Goal: Answer question/provide support

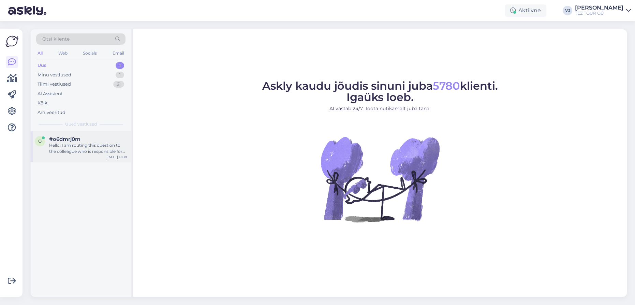
click at [107, 151] on div "Hello, I am routing this question to the colleague who is responsible for this …" at bounding box center [88, 148] width 78 height 12
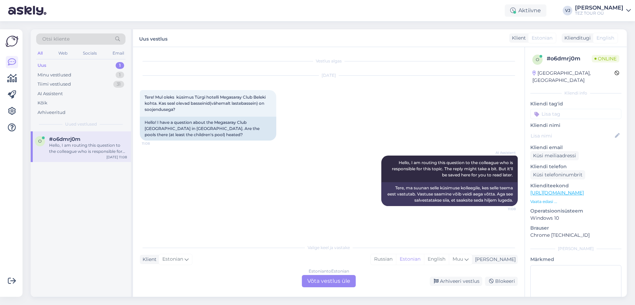
click at [325, 284] on div "Estonian to Estonian Võta vestlus üle" at bounding box center [329, 281] width 54 height 12
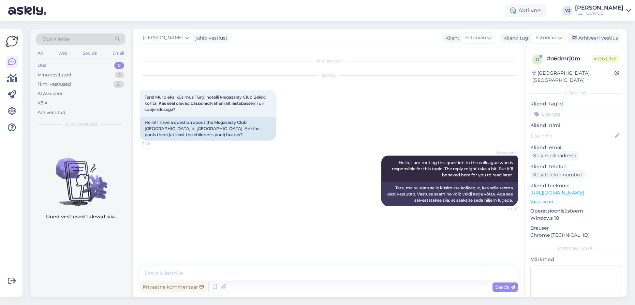
click at [581, 109] on input at bounding box center [575, 114] width 91 height 10
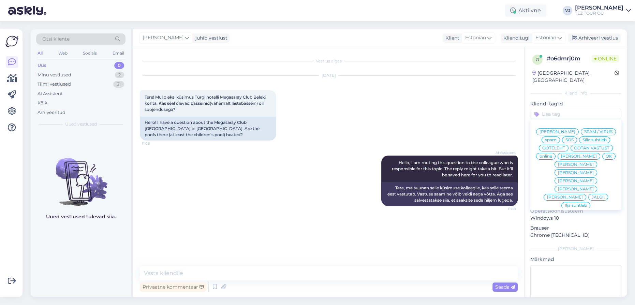
click at [574, 130] on span "[PERSON_NAME]" at bounding box center [557, 132] width 36 height 4
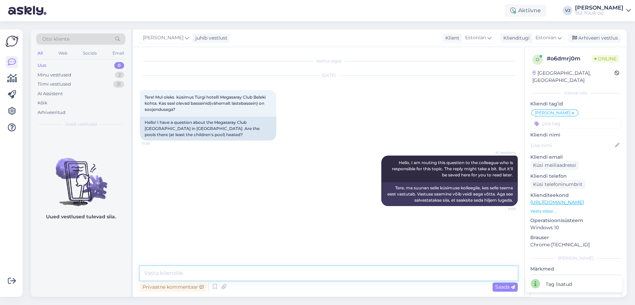
click at [394, 273] on textarea at bounding box center [329, 273] width 378 height 14
type textarea "Tere päevast - kohe uurin"
drag, startPoint x: 216, startPoint y: 121, endPoint x: 261, endPoint y: 121, distance: 44.7
click at [261, 121] on div "Hello! I have a question about the Megasaray Club [GEOGRAPHIC_DATA] in [GEOGRAP…" at bounding box center [208, 129] width 136 height 24
copy div "Megasaray Club Belek"
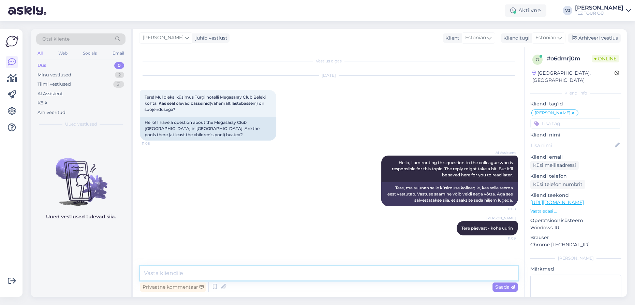
click at [193, 270] on textarea at bounding box center [329, 273] width 378 height 14
type textarea "Peaks olla"
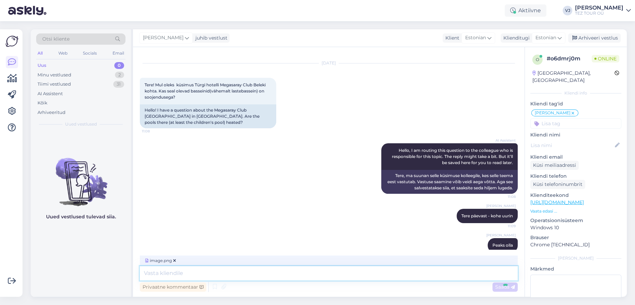
scroll to position [55, 0]
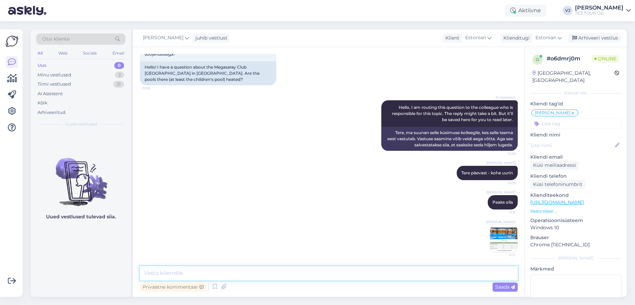
click at [230, 272] on textarea at bounding box center [329, 273] width 378 height 14
paste textarea "[URL][DOMAIN_NAME]"
type textarea "[URL][DOMAIN_NAME]"
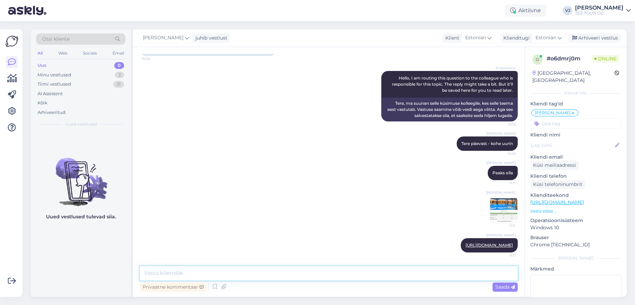
click at [275, 273] on textarea at bounding box center [329, 273] width 378 height 14
type textarea "Kas ma võin teile antud hotelliga reisipaketti broneerida?"
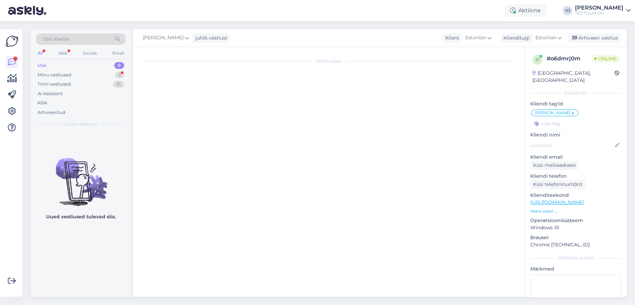
scroll to position [0, 0]
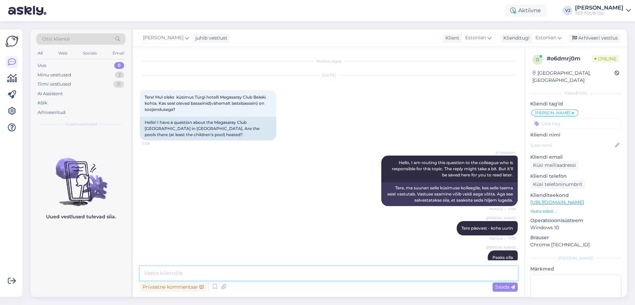
click at [234, 274] on textarea at bounding box center [329, 273] width 378 height 14
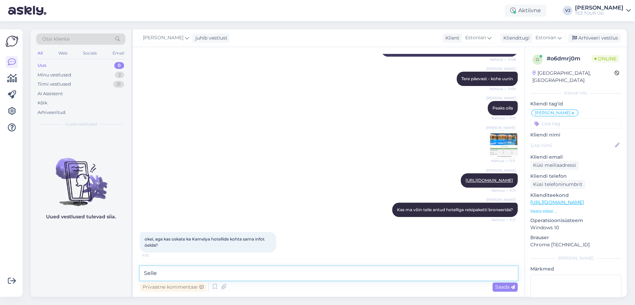
scroll to position [161, 0]
click at [218, 277] on textarea "Selle" at bounding box center [329, 273] width 378 height 14
type textarea "Selle hotelliga me hetkel ei tööta, kus te leidsite sinna hinnapakkumise?"
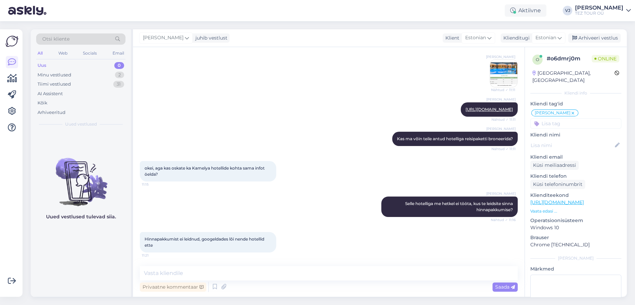
scroll to position [232, 0]
click at [247, 271] on textarea at bounding box center [329, 273] width 378 height 14
click at [216, 288] on icon at bounding box center [215, 287] width 8 height 10
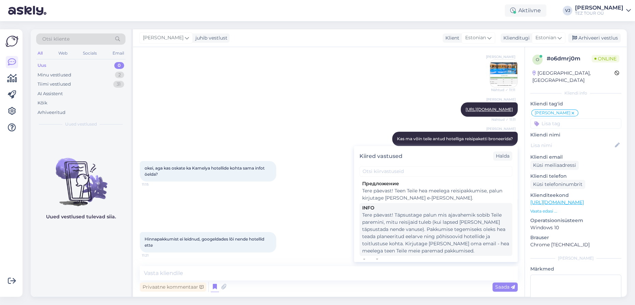
scroll to position [0, 0]
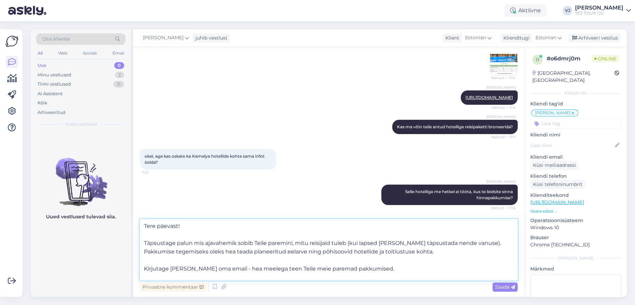
drag, startPoint x: 201, startPoint y: 228, endPoint x: 112, endPoint y: 205, distance: 91.8
click at [112, 205] on div "Otsi kliente All Web Socials Email Uus 0 Minu vestlused 2 Tiimi vestlused 31 AI…" at bounding box center [329, 162] width 596 height 267
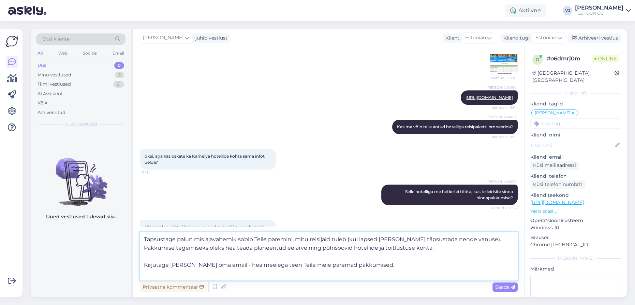
click at [399, 261] on textarea "Täpsustage palun mis ajavahemik sobib Teile paremini, mitu reisijaid tuleb (kui…" at bounding box center [329, 256] width 378 height 48
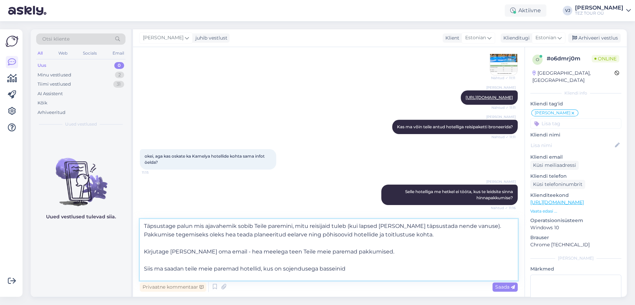
type textarea "Täpsustage palun mis ajavahemik sobib Teile paremini, mitu reisijaid tuleb (kui…"
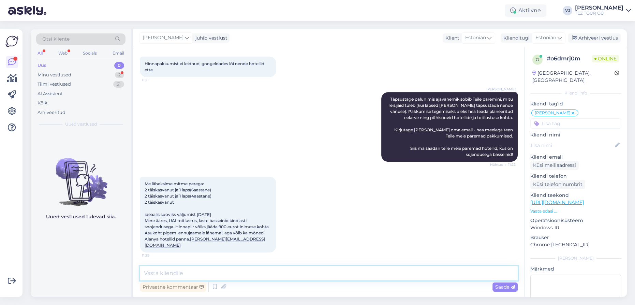
scroll to position [413, 0]
click at [202, 272] on textarea at bounding box center [329, 273] width 378 height 14
type textarea "Tänan teid väga, varsti saadan pakkumised emaili."
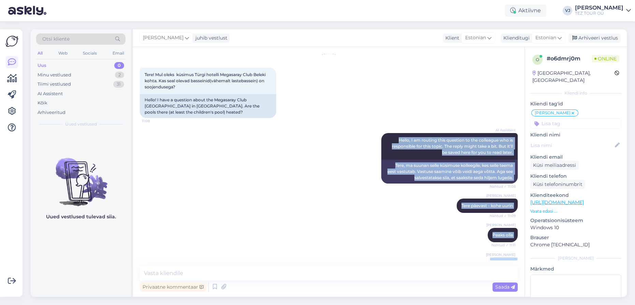
scroll to position [0, 0]
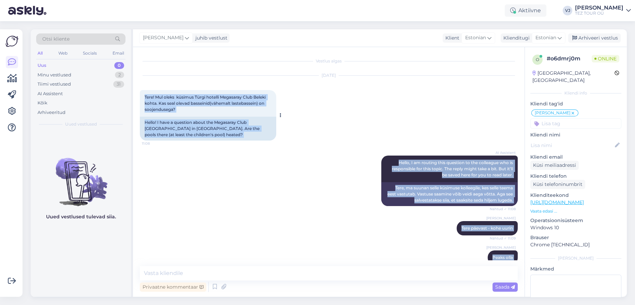
drag, startPoint x: 512, startPoint y: 244, endPoint x: 144, endPoint y: 95, distance: 397.5
click at [144, 95] on div "Vestlus algas Sep 23 2025 Tere! Mul oleks küsimus Türgi hotelli Megasaray Club …" at bounding box center [332, 157] width 384 height 206
copy div "Tere! Mul oleks küsimus Türgi hotelli Megasaray Club Beleki kohta. Kas seal ole…"
click at [246, 124] on div "Hello! I have a question about the Megasaray Club Belek hotel in Turkey. Are th…" at bounding box center [208, 129] width 136 height 24
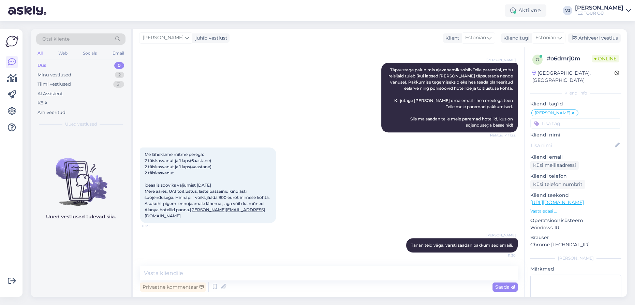
scroll to position [443, 0]
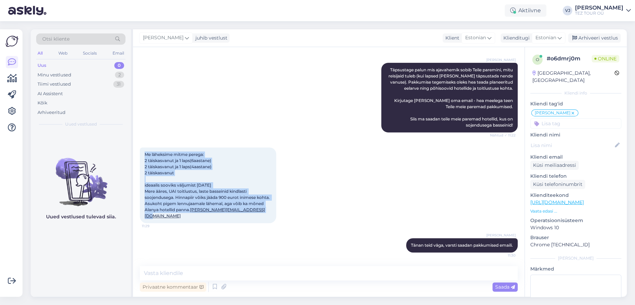
drag, startPoint x: 225, startPoint y: 214, endPoint x: 144, endPoint y: 141, distance: 109.5
click at [144, 147] on div "Me läheksime mitme perega: 2 täiskasvanut ja 1 laps(6aastane) 2 täiskasvanut ja…" at bounding box center [208, 185] width 136 height 76
copy span "Me läheksime mitme perega: 2 täiskasvanut ja 1 laps(6aastane) 2 täiskasvanut ja…"
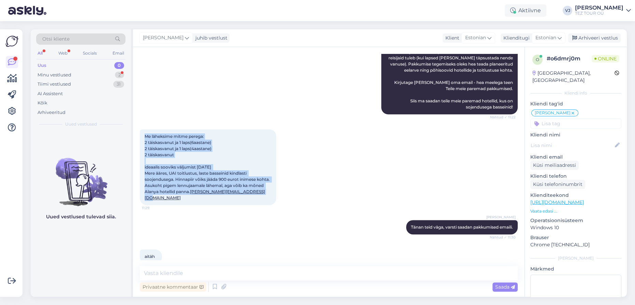
scroll to position [472, 0]
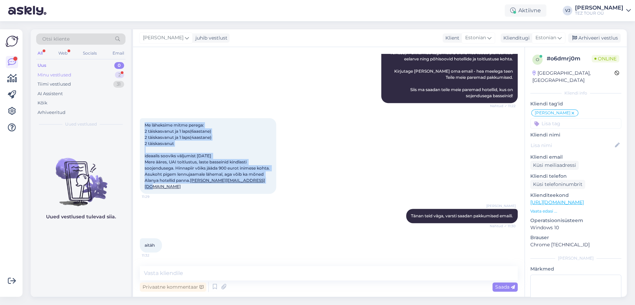
click at [83, 72] on div "Minu vestlused 2" at bounding box center [80, 75] width 89 height 10
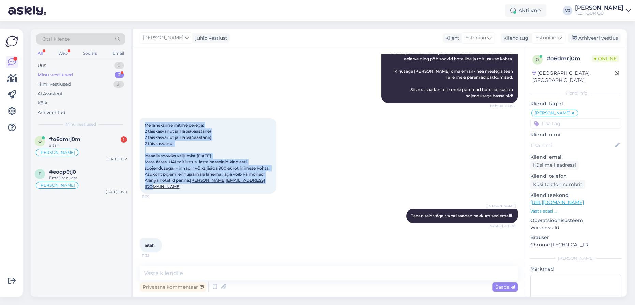
click at [299, 200] on div "Me läheksime mitme perega: 2 täiskasvanut ja 1 laps(6aastane) 2 täiskasvanut ja…" at bounding box center [329, 155] width 378 height 91
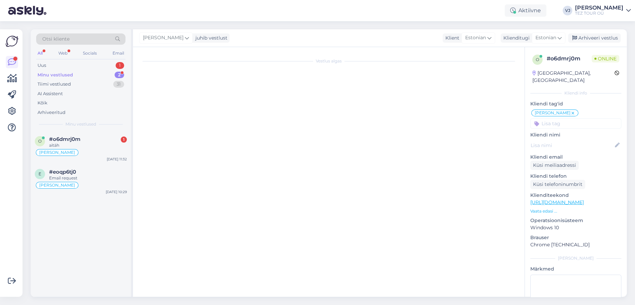
scroll to position [0, 0]
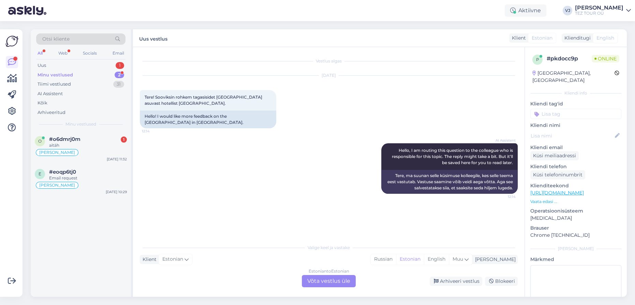
click at [331, 282] on div "Estonian to Estonian Võta vestlus üle" at bounding box center [329, 281] width 54 height 12
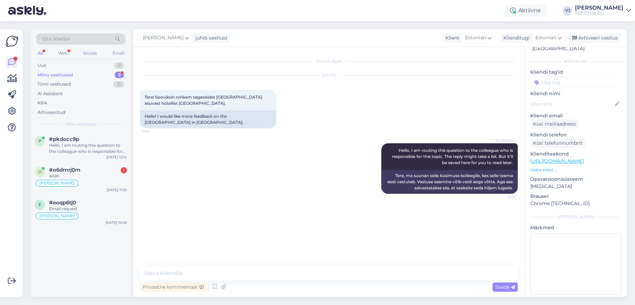
scroll to position [32, 0]
click at [573, 77] on input at bounding box center [575, 82] width 91 height 10
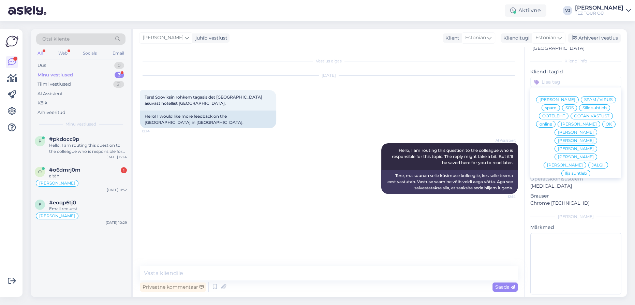
click at [562, 96] on div "Vladimir Suhtleb" at bounding box center [557, 99] width 43 height 7
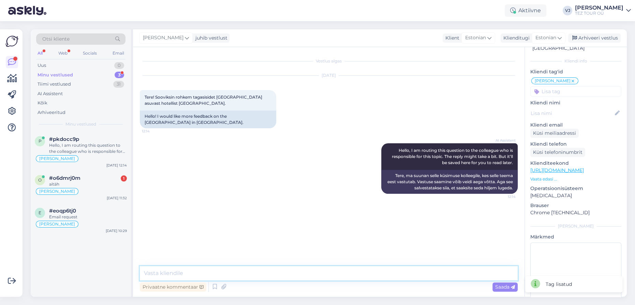
click at [226, 273] on textarea at bounding box center [329, 273] width 378 height 14
type textarea "Tere päevast!"
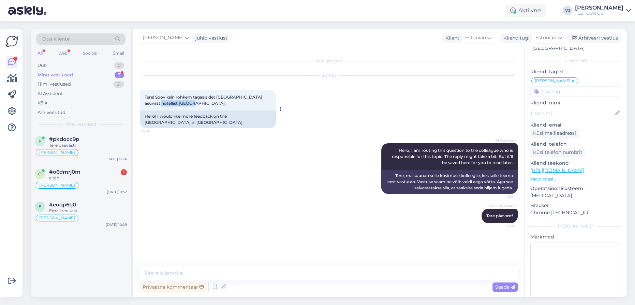
drag, startPoint x: 182, startPoint y: 102, endPoint x: 146, endPoint y: 103, distance: 36.1
click at [146, 103] on span "Tere! Sooviksin rohkem tagasisidet Kreetal asuvast hotellist Rethymno Palace." at bounding box center [204, 99] width 119 height 11
copy span "Rethymno Palace."
click at [245, 275] on textarea at bounding box center [329, 273] width 378 height 14
paste textarea "Rethymno Palace hotell – ülevaade ja arvustused Üldine ülevaade: Rethymno Palac…"
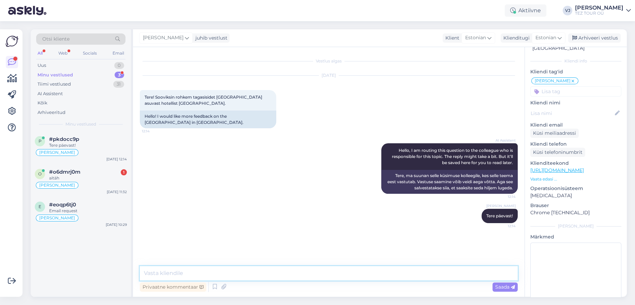
type textarea "Rethymno Palace hotell – ülevaade ja arvustused Üldine ülevaade: Rethymno Palac…"
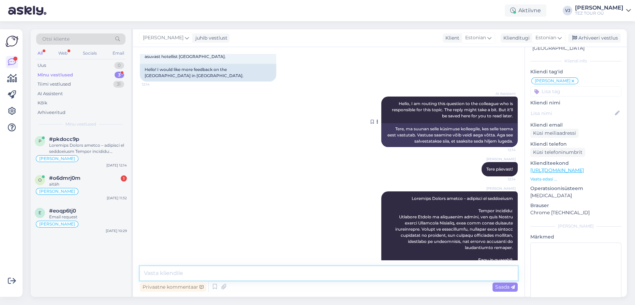
scroll to position [46, 0]
click at [84, 186] on div "aitäh" at bounding box center [88, 184] width 78 height 6
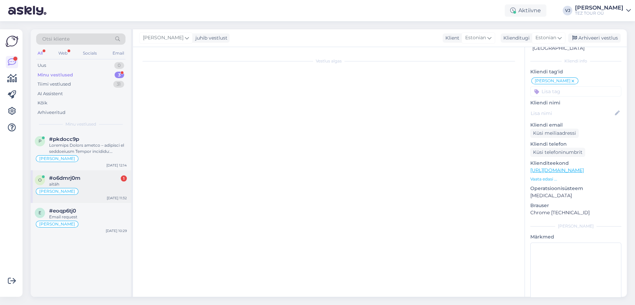
scroll to position [472, 0]
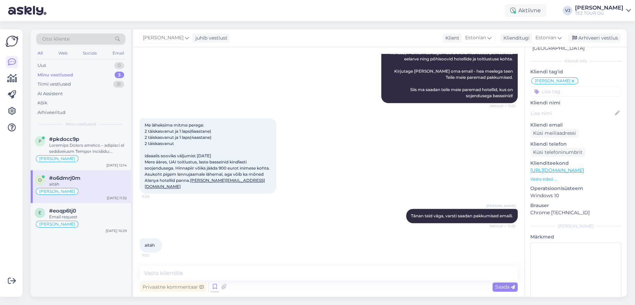
click at [215, 283] on icon at bounding box center [215, 287] width 8 height 10
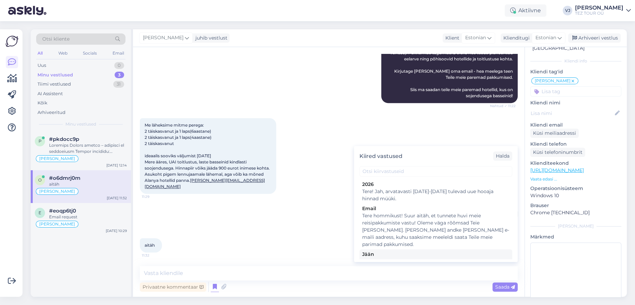
click at [443, 251] on div "Jään" at bounding box center [435, 254] width 147 height 7
type textarea "Tere! Pakkumine saadetud Teie meilile. Jään ootama Teie valikut ja broneerimiss…"
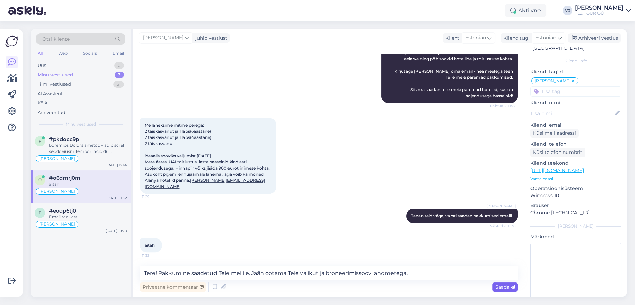
click at [500, 287] on span "Saada" at bounding box center [505, 287] width 20 height 6
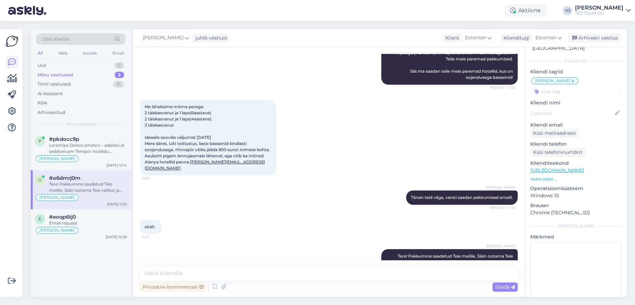
scroll to position [508, 0]
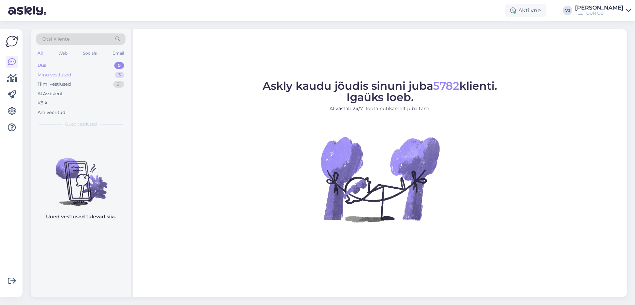
click at [56, 73] on div "Minu vestlused" at bounding box center [54, 75] width 34 height 7
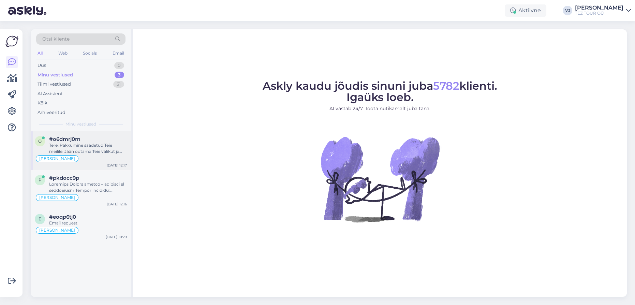
click at [88, 148] on div "Tere! Pakkumine saadetud Teie meilile. Jään ootama Teie valikut ja broneerimiss…" at bounding box center [88, 148] width 78 height 12
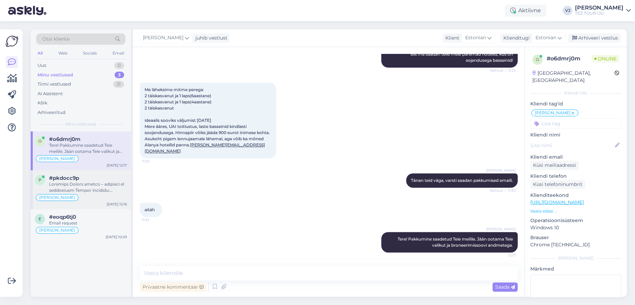
click at [93, 188] on div at bounding box center [88, 187] width 78 height 12
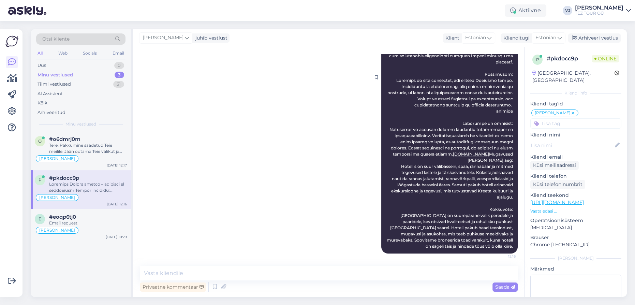
scroll to position [344, 0]
click at [214, 287] on icon at bounding box center [215, 287] width 8 height 10
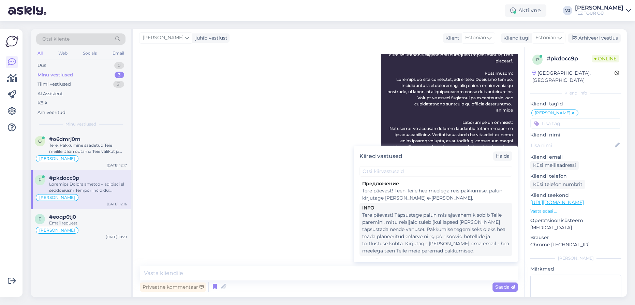
scroll to position [308, 0]
click at [467, 216] on div "Tere päevast! Täpsustage palun mis ajavahemik sobib Teile paremini, mitu reisij…" at bounding box center [435, 233] width 147 height 43
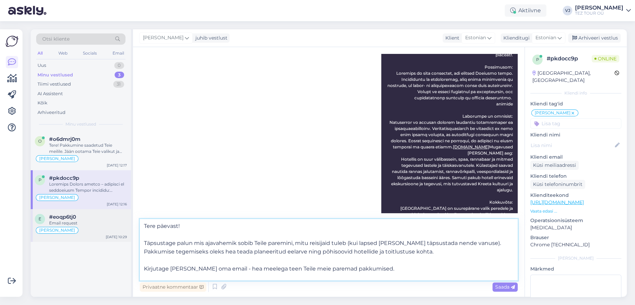
drag, startPoint x: 204, startPoint y: 231, endPoint x: 95, endPoint y: 215, distance: 109.7
click at [95, 215] on div "Otsi kliente All Web Socials Email Uus 0 Minu vestlused 3 Tiimi vestlused 31 AI…" at bounding box center [329, 162] width 596 height 267
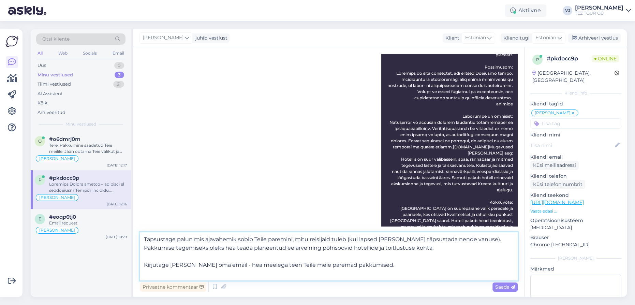
drag, startPoint x: 437, startPoint y: 247, endPoint x: 49, endPoint y: 250, distance: 387.9
click at [49, 250] on div "Otsi kliente All Web Socials Email Uus 0 Minu vestlused 3 Tiimi vestlused 31 AI…" at bounding box center [329, 162] width 596 height 267
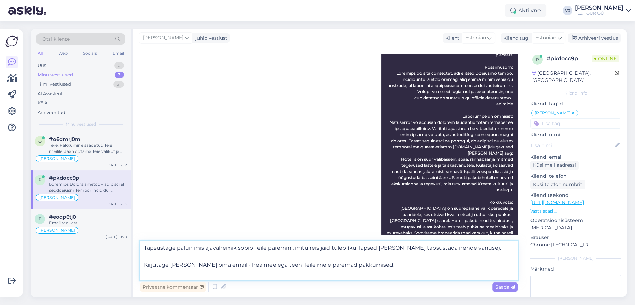
click at [376, 265] on textarea "Täpsustage palun mis ajavahemik sobib Teile paremini, mitu reisijaid tuleb (kui…" at bounding box center [329, 261] width 378 height 40
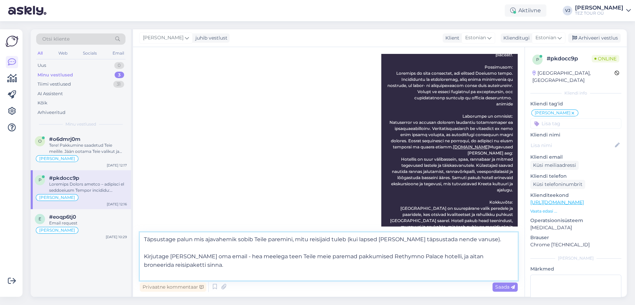
click at [226, 259] on textarea "Täpsustage palun mis ajavahemik sobib Teile paremini, mitu reisijaid tuleb (kui…" at bounding box center [329, 256] width 378 height 48
drag, startPoint x: 230, startPoint y: 268, endPoint x: 101, endPoint y: 221, distance: 137.9
click at [101, 221] on div "Otsi kliente All Web Socials Email Uus 0 Minu vestlused 3 Tiimi vestlused 31 AI…" at bounding box center [329, 162] width 596 height 267
paste textarea ": Milline ajavahemik Teile sobiks paremini? Kui palju reisijaid tuleb? (Kui lap…"
type textarea "Täpsustage palun: Milline ajavahemik Teile sobiks paremini? Kui palju reisijaid…"
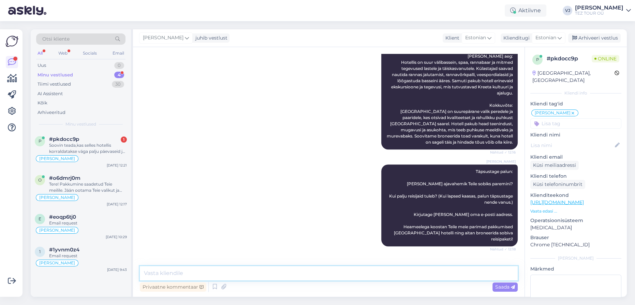
scroll to position [482, 0]
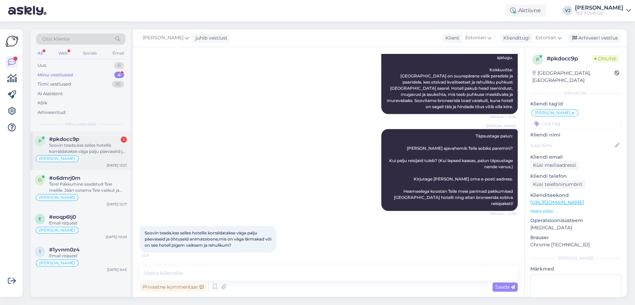
click at [110, 148] on div "Soovin teada,kas selles hotellis korraldatakse väga palju päevaseid ja õhtuseid…" at bounding box center [88, 148] width 78 height 12
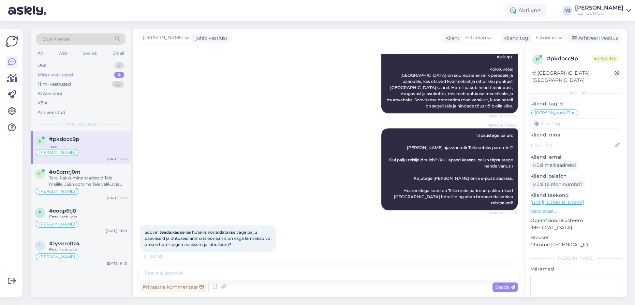
scroll to position [489, 0]
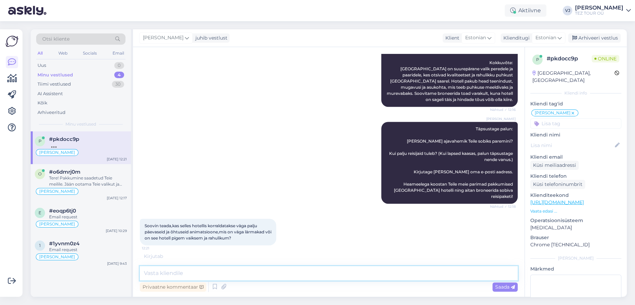
click at [268, 274] on textarea at bounding box center [329, 273] width 378 height 14
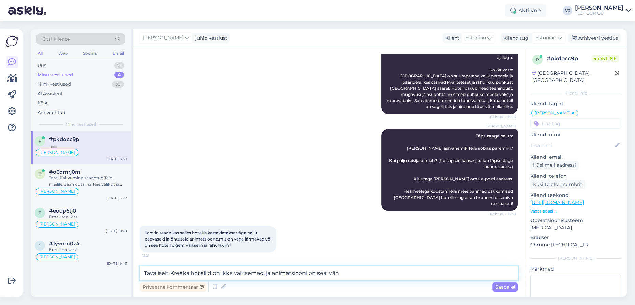
type textarea "Tavaliselt Kreeka hotellid on ikka vaiksemad, ja animatsiooni on [PERSON_NAME]"
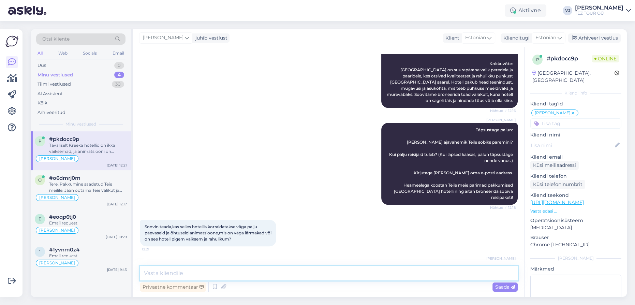
scroll to position [517, 0]
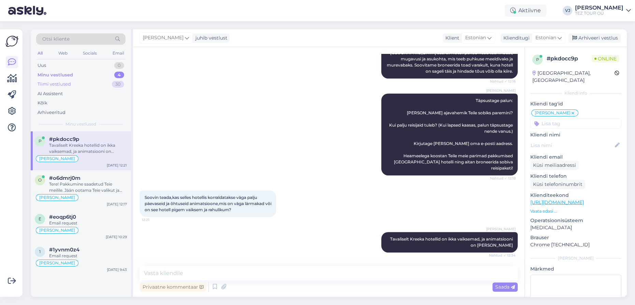
click at [85, 84] on div "Tiimi vestlused 30" at bounding box center [80, 84] width 89 height 10
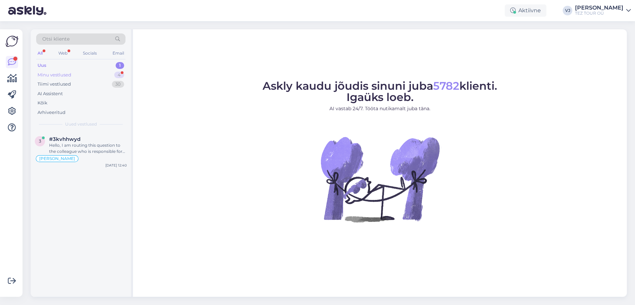
click at [96, 74] on div "Minu vestlused 4" at bounding box center [80, 75] width 89 height 10
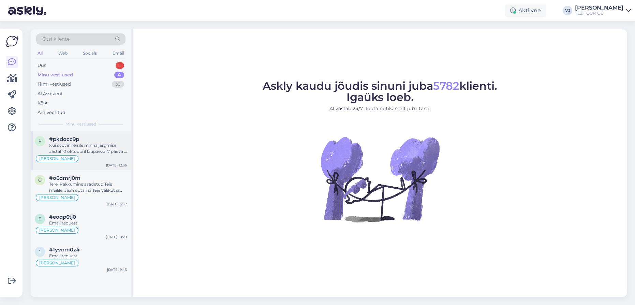
click at [96, 143] on div "Kui soovin reisile minna järgmisel aastal 10 oktoobril laupäeval 7 päeva 2 täis…" at bounding box center [88, 148] width 78 height 12
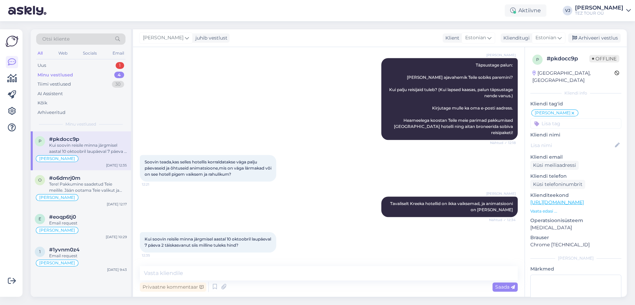
scroll to position [552, 0]
click at [278, 275] on textarea at bounding box center [329, 273] width 378 height 14
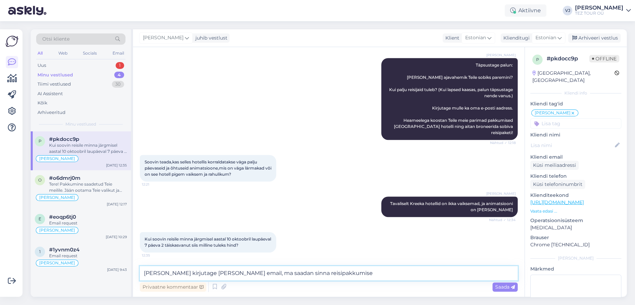
type textarea "[PERSON_NAME] kirjutage [PERSON_NAME] email, ma saadan sinna reisipakkumised"
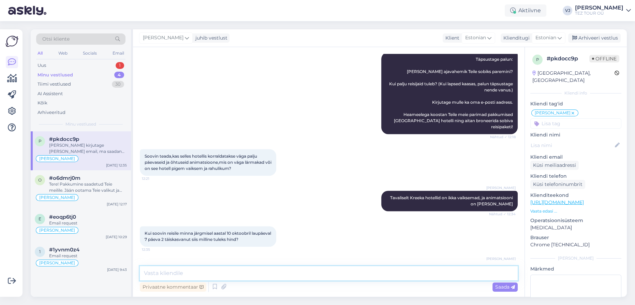
scroll to position [588, 0]
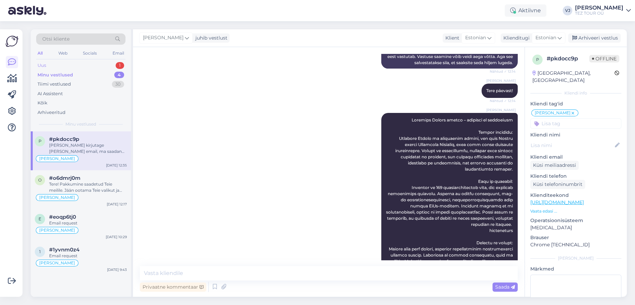
click at [69, 63] on div "Uus 1" at bounding box center [80, 66] width 89 height 10
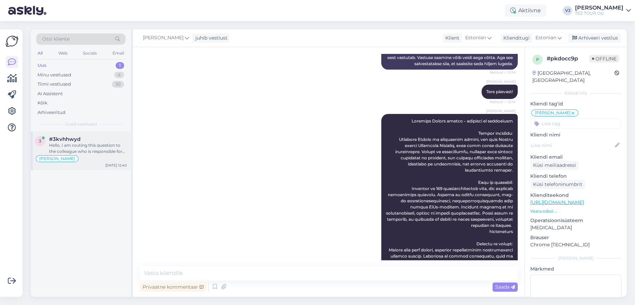
click at [101, 148] on div "Hello, I am routing this question to the colleague who is responsible for this …" at bounding box center [88, 148] width 78 height 12
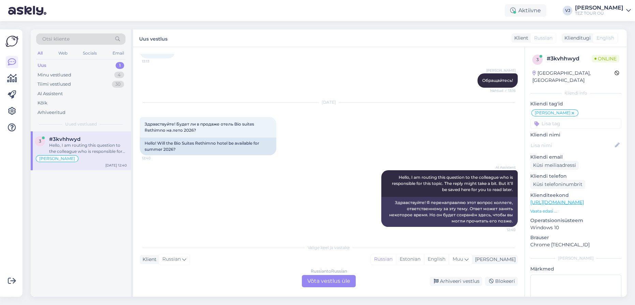
click at [325, 279] on div "Russian to Russian Võta vestlus üle" at bounding box center [329, 281] width 54 height 12
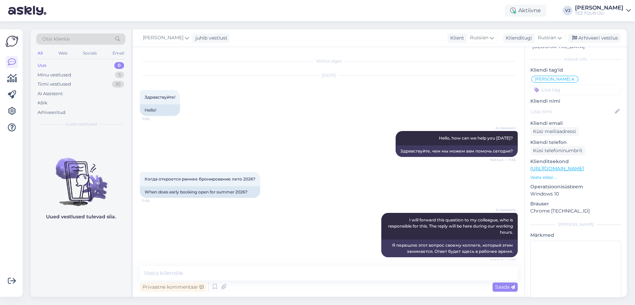
scroll to position [42, 0]
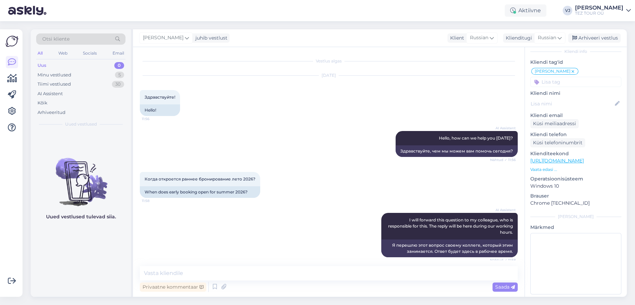
click at [576, 77] on input at bounding box center [575, 82] width 91 height 10
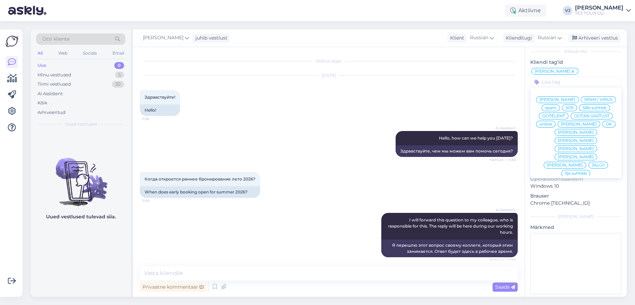
click at [575, 97] on span "[PERSON_NAME]" at bounding box center [557, 99] width 36 height 4
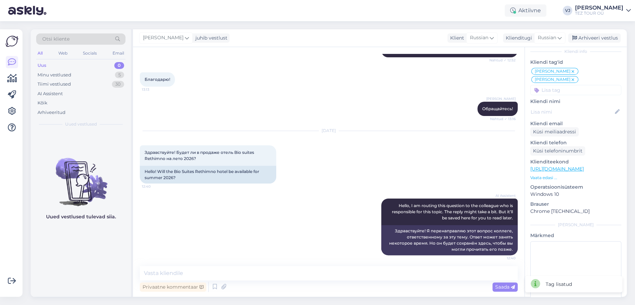
scroll to position [267, 0]
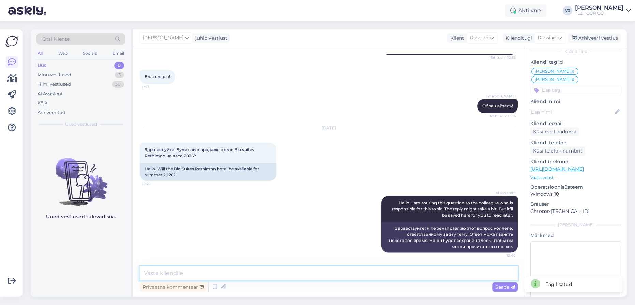
click at [260, 272] on textarea at bounding box center [329, 273] width 378 height 14
type textarea "Добрый день!"
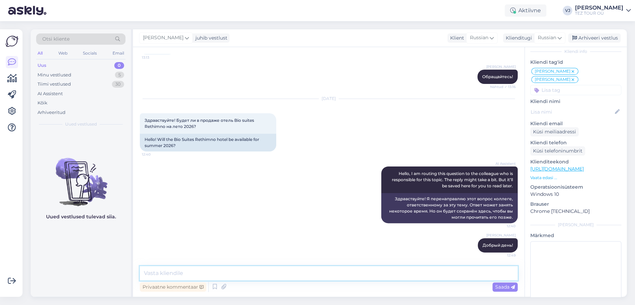
click at [199, 275] on textarea at bounding box center [329, 273] width 378 height 14
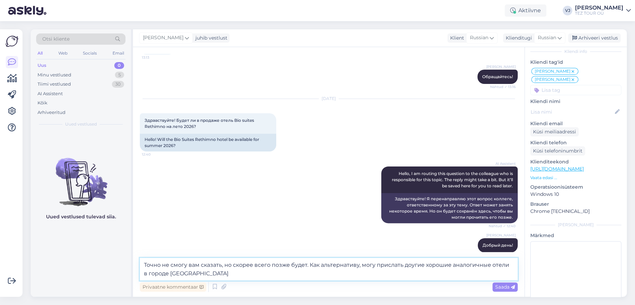
type textarea "Точно не смогу вам сказать, но скорее всего позже будет. Как альтернативу, могу…"
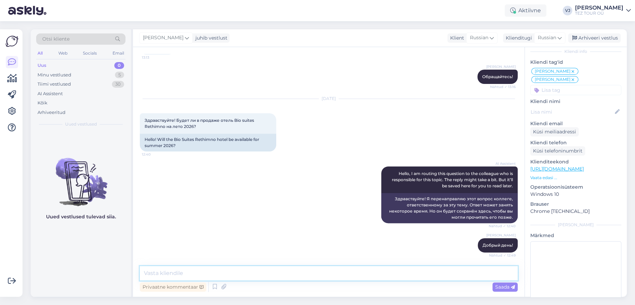
scroll to position [338, 0]
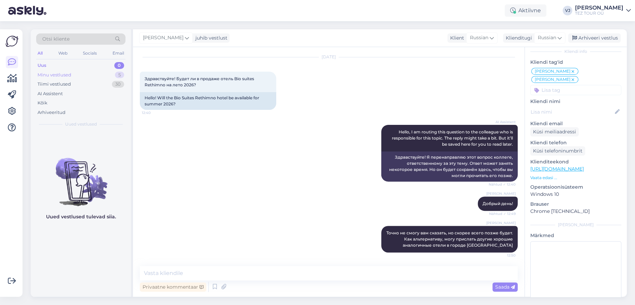
click at [106, 78] on div "Minu vestlused 5" at bounding box center [80, 75] width 89 height 10
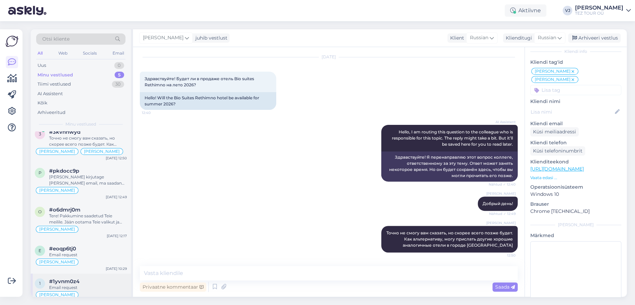
scroll to position [15, 0]
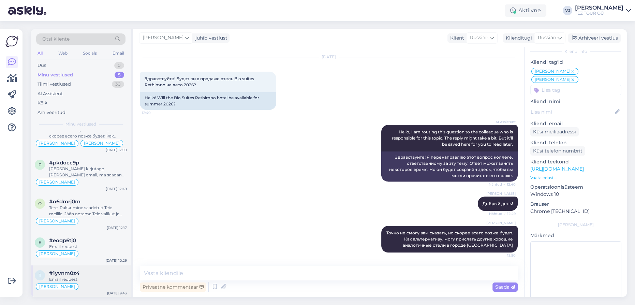
click at [88, 266] on div "1 #1yvnm0z4 Email request Vladimir Suhtleb Sep 23 9:43" at bounding box center [81, 281] width 100 height 33
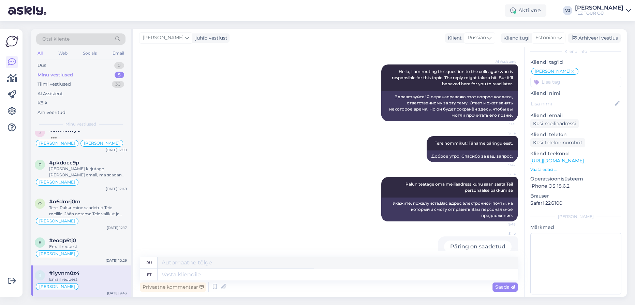
scroll to position [92, 0]
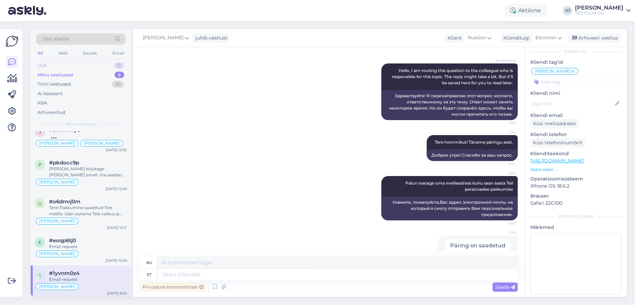
click at [52, 64] on div "Uus 0" at bounding box center [80, 66] width 89 height 10
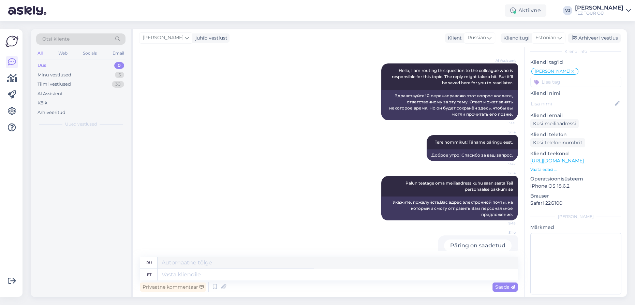
scroll to position [0, 0]
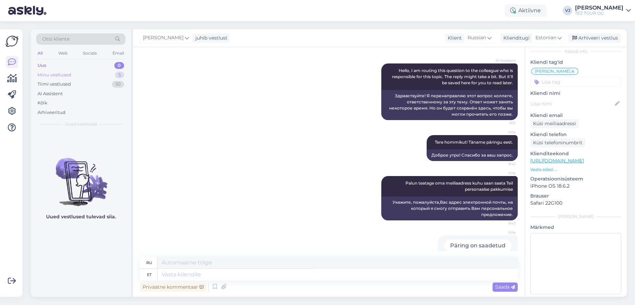
click at [75, 78] on div "Minu vestlused 5" at bounding box center [80, 75] width 89 height 10
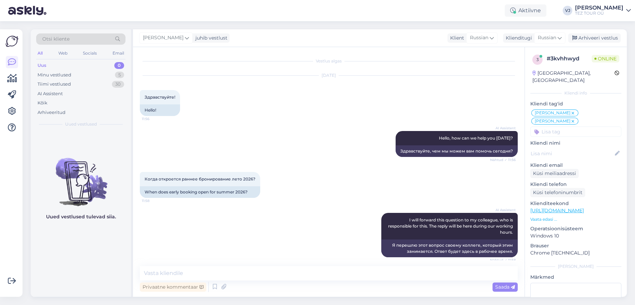
scroll to position [374, 0]
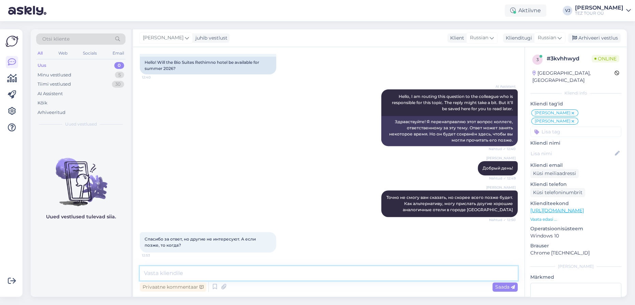
click at [222, 275] on textarea at bounding box center [329, 273] width 378 height 14
type textarea "в течении 2-х месяцев обычно"
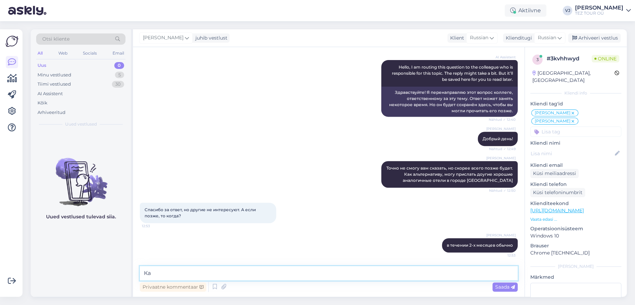
type textarea "[PERSON_NAME]"
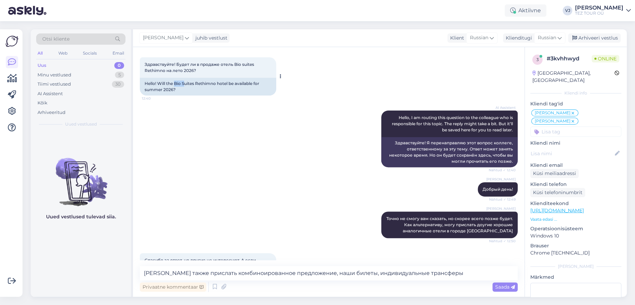
scroll to position [352, 0]
drag, startPoint x: 175, startPoint y: 83, endPoint x: 216, endPoint y: 80, distance: 41.3
click at [216, 80] on div "Hello! Will the Bio Suites Rethimno hotel be available for summer 2026?" at bounding box center [208, 87] width 136 height 18
copy div "Bio Suites Rethimno"
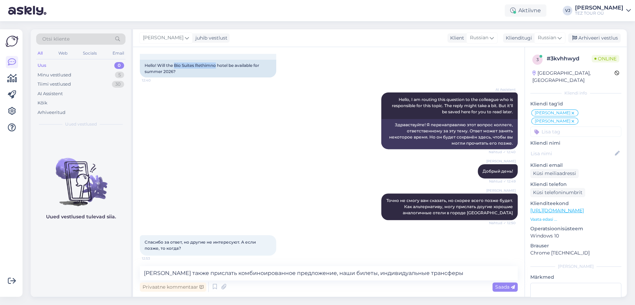
scroll to position [403, 0]
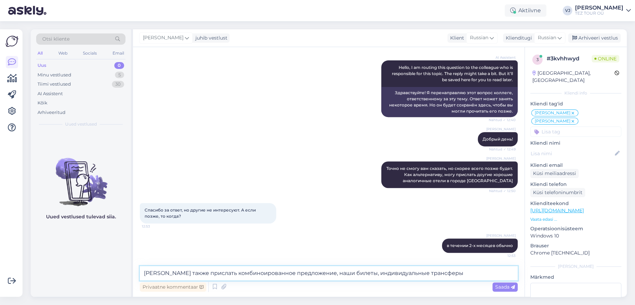
click at [456, 275] on textarea "[PERSON_NAME] также прислать комбиноированное предложение, наши билеты, индивид…" at bounding box center [329, 273] width 378 height 14
paste textarea "Bio Suites Rethimno"
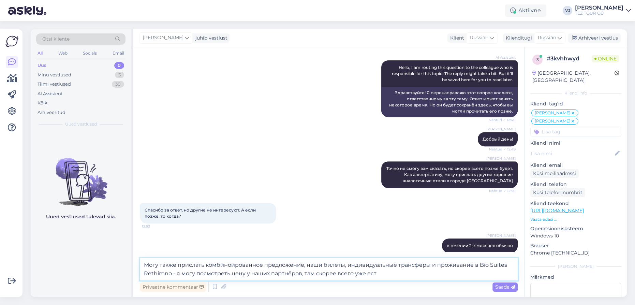
type textarea "Могу также прислать комбиноированное предложение, наши билеты, индивидуальные т…"
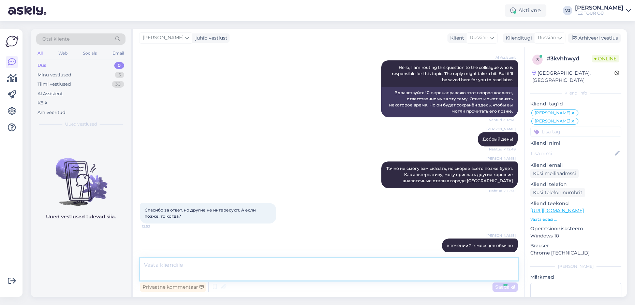
scroll to position [451, 0]
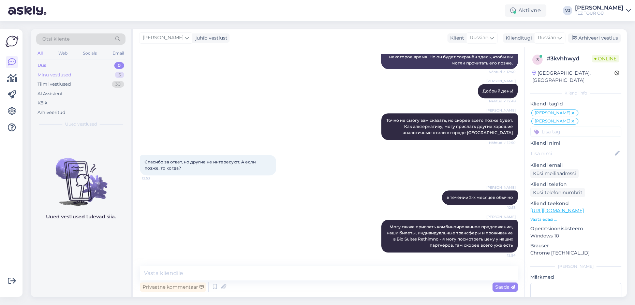
click at [105, 77] on div "Minu vestlused 5" at bounding box center [80, 75] width 89 height 10
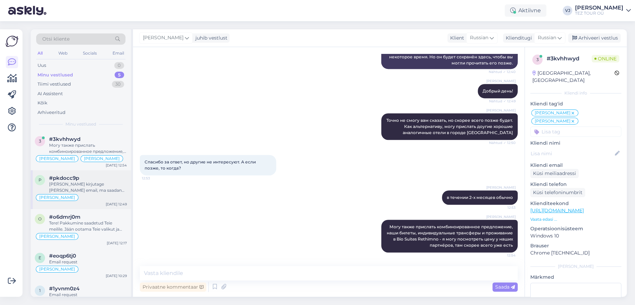
click at [92, 181] on div "[PERSON_NAME] kirjutage [PERSON_NAME] email, ma saadan sinna reisipakkumised" at bounding box center [88, 187] width 78 height 12
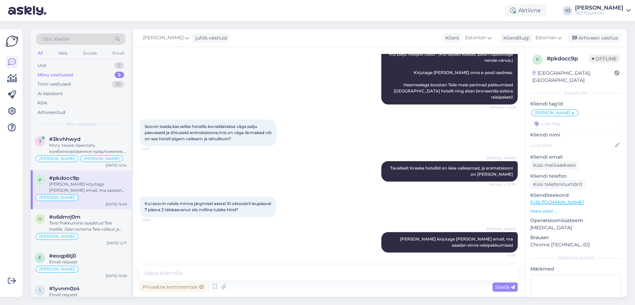
scroll to position [588, 0]
click at [93, 220] on div "Tere! Pakkumine saadetud Teie meilile. Jään ootama Teie valikut ja broneerimiss…" at bounding box center [88, 226] width 78 height 12
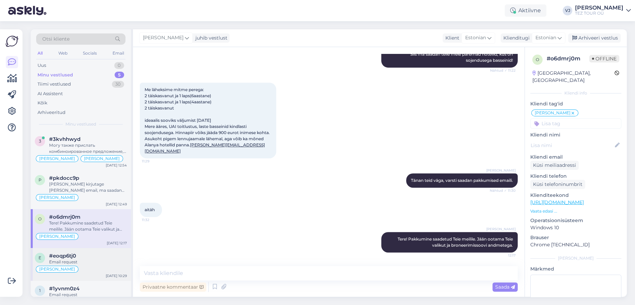
click at [57, 251] on div "e #eoqp6tj0 Email request [PERSON_NAME] [DATE] 10:29" at bounding box center [81, 264] width 100 height 33
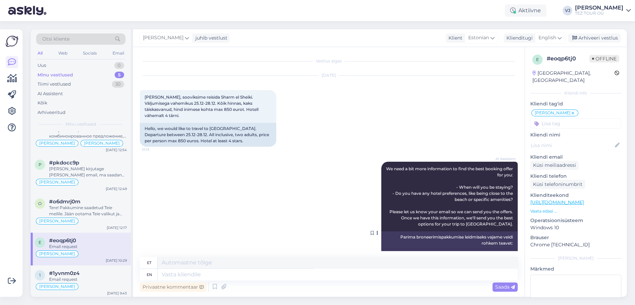
scroll to position [0, 0]
click at [56, 94] on div "AI Assistent" at bounding box center [49, 93] width 25 height 7
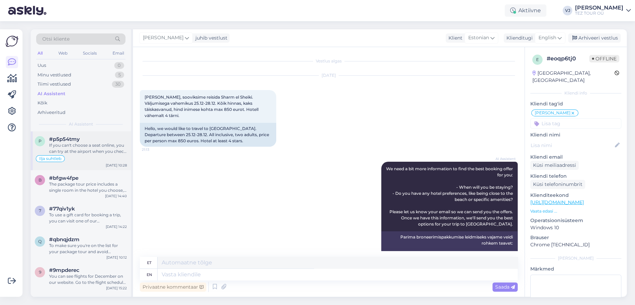
click at [79, 151] on div "If you can't choose a seat online, you can try at the airport when you check in…" at bounding box center [88, 148] width 78 height 12
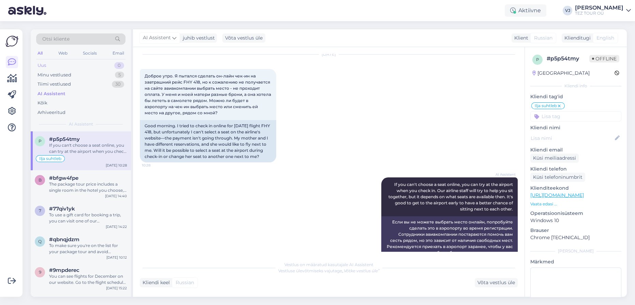
scroll to position [215, 0]
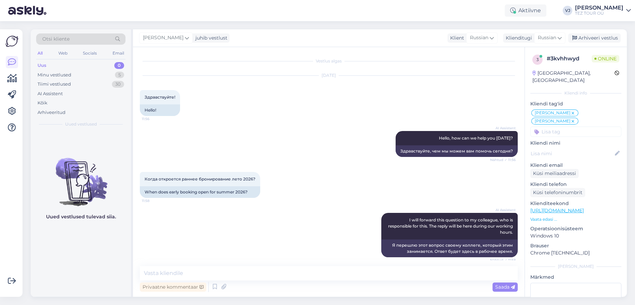
scroll to position [486, 0]
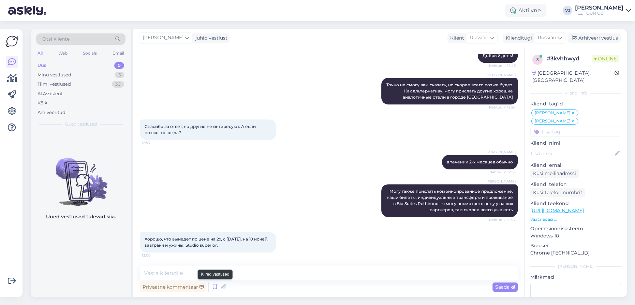
click at [214, 287] on icon at bounding box center [215, 287] width 8 height 10
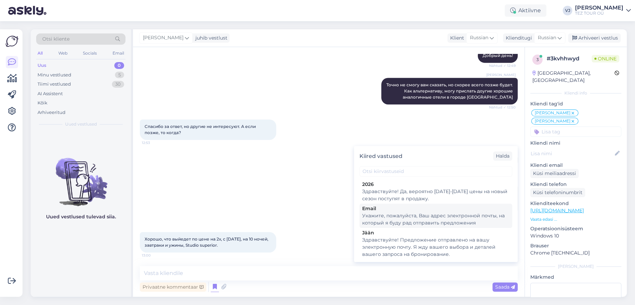
scroll to position [103, 0]
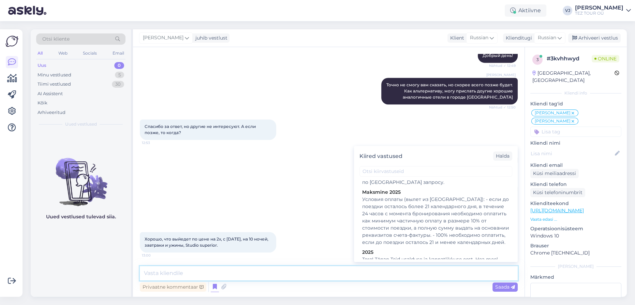
click at [238, 273] on textarea at bounding box center [329, 273] width 378 height 14
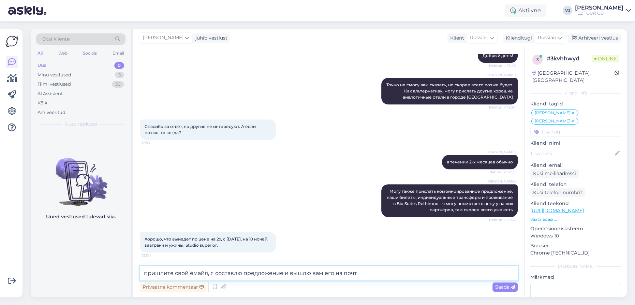
type textarea "пришлите свой емайл, я составлю предложение и вышлю вам его на почту"
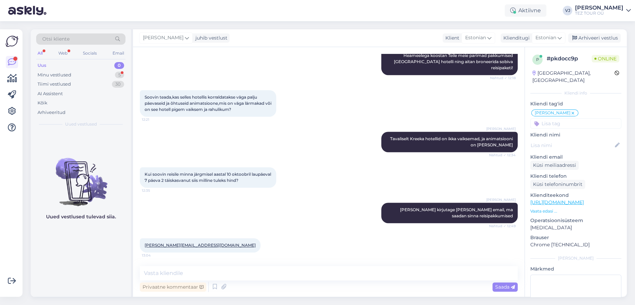
scroll to position [617, 0]
click at [203, 275] on textarea at bounding box center [329, 273] width 378 height 14
type textarea "е"
type textarea "tänan - saadan pakkumise 1 tunni jooksul"
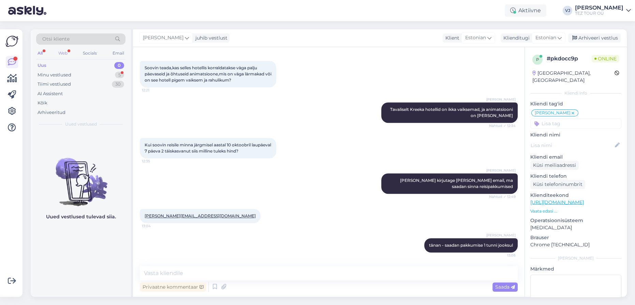
click at [69, 52] on div "Web" at bounding box center [63, 53] width 12 height 9
click at [38, 53] on div "All" at bounding box center [40, 53] width 8 height 9
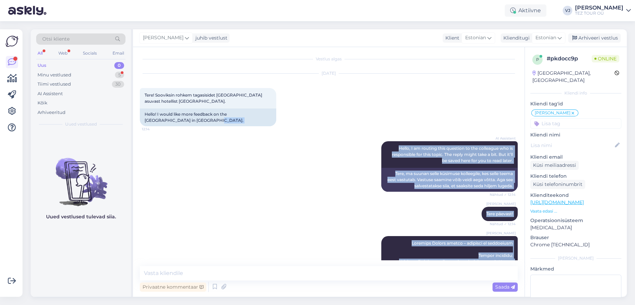
scroll to position [0, 0]
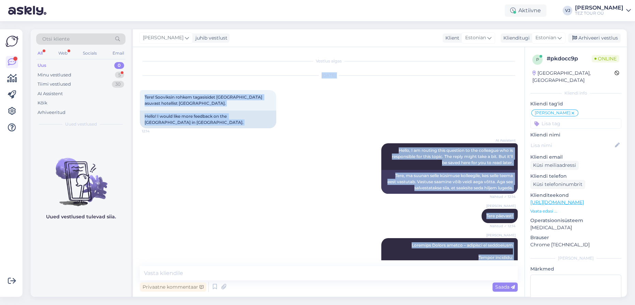
drag, startPoint x: 510, startPoint y: 247, endPoint x: 138, endPoint y: 77, distance: 409.5
click at [138, 77] on div "Vestlus algas [DATE] Tere! Sooviksin rohkem tagasisidet [GEOGRAPHIC_DATA] asuva…" at bounding box center [328, 171] width 391 height 249
copy div "Lor 65 8663 Ipsu! Dolorsita consec adipiscinge Seddoei tempori utlaboree Dolore…"
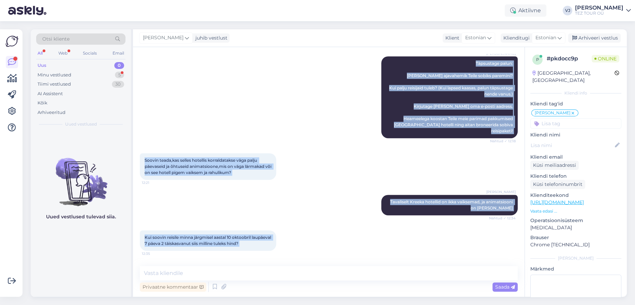
scroll to position [647, 0]
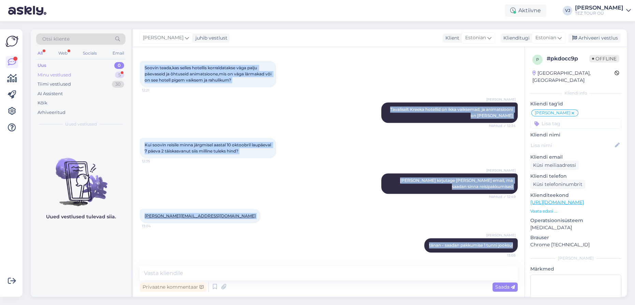
click at [81, 77] on div "Minu vestlused 5" at bounding box center [80, 75] width 89 height 10
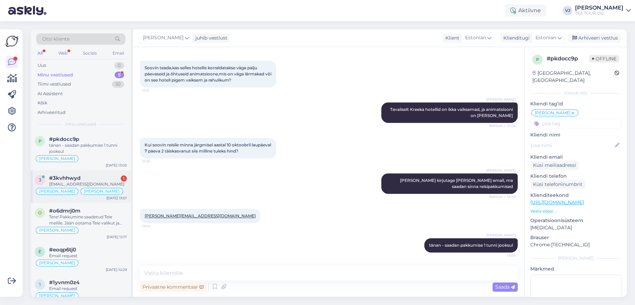
click at [113, 178] on div "#3kvhhwyd 1" at bounding box center [88, 178] width 78 height 6
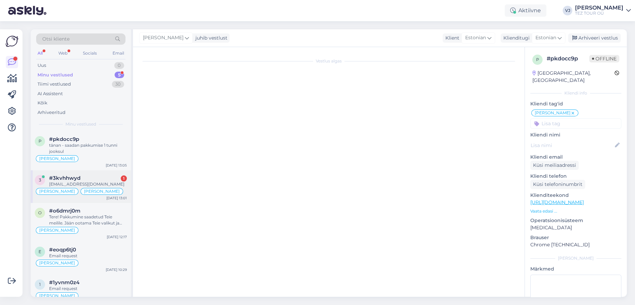
scroll to position [551, 0]
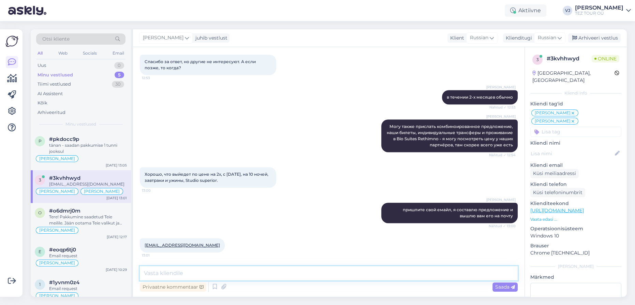
click at [203, 271] on textarea at bounding box center [329, 273] width 378 height 14
type textarea "d"
type textarea "Благодарю, в течении часа вышлю вам предложения"
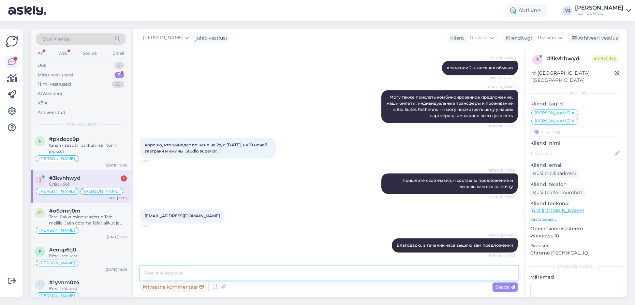
scroll to position [609, 0]
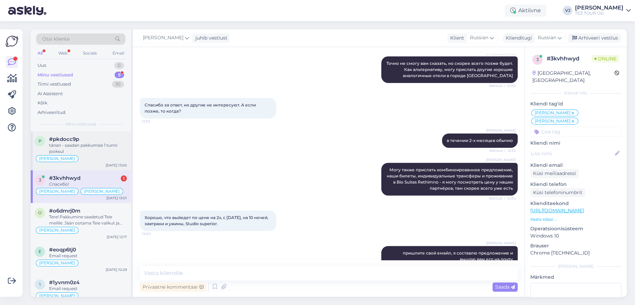
click at [89, 149] on div "tänan - saadan pakkumise 1 tunni jooksul" at bounding box center [88, 148] width 78 height 12
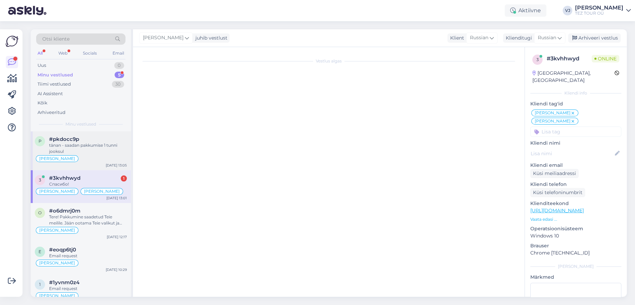
scroll to position [647, 0]
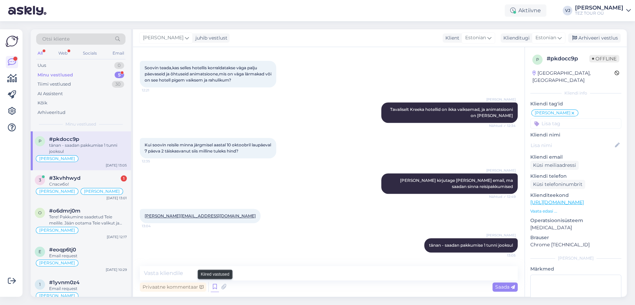
click at [216, 289] on icon at bounding box center [215, 287] width 8 height 10
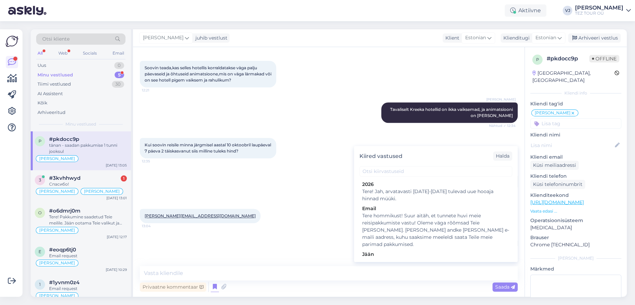
click at [415, 258] on div "Tere! Pakkumine saadetud Teie meilile. Jään ootama Teie valikut ja broneerimiss…" at bounding box center [435, 265] width 147 height 14
type textarea "Tere! Pakkumine saadetud Teie meilile. Jään ootama Teie valikut ja broneerimiss…"
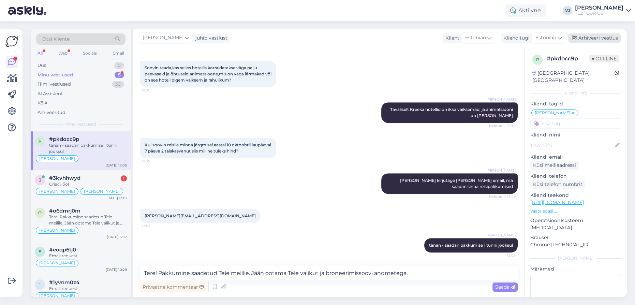
click at [605, 38] on div "Arhiveeri vestlus" at bounding box center [594, 37] width 52 height 9
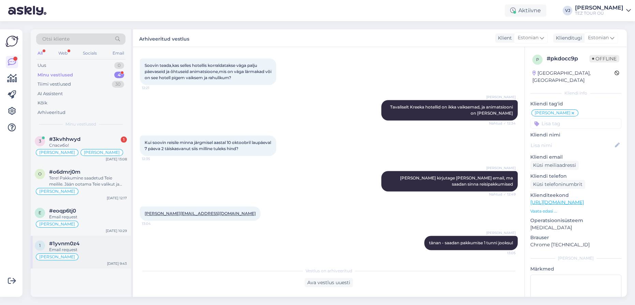
click at [102, 257] on div "[PERSON_NAME]" at bounding box center [81, 257] width 92 height 8
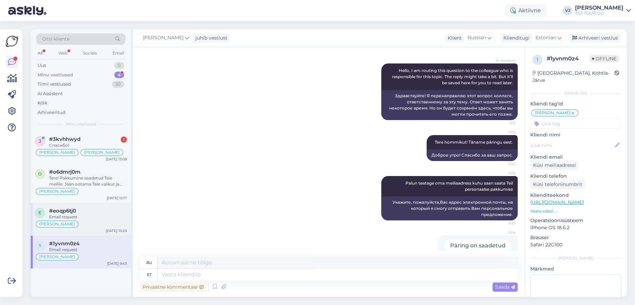
click at [105, 220] on div "[PERSON_NAME]" at bounding box center [81, 224] width 92 height 8
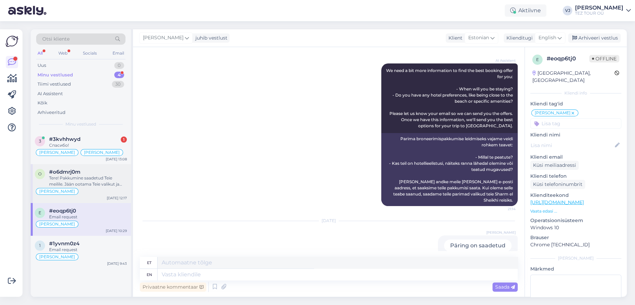
click at [104, 172] on div "#o6dmrj0m" at bounding box center [88, 172] width 78 height 6
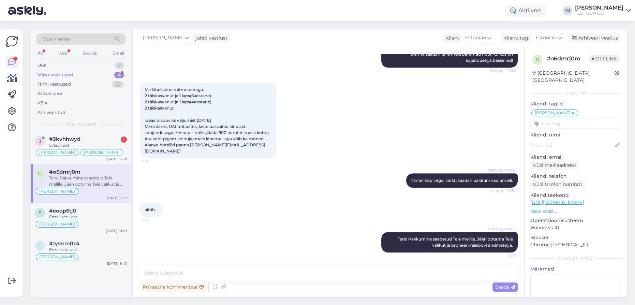
click at [74, 74] on div "Minu vestlused 4" at bounding box center [80, 75] width 89 height 10
click at [87, 142] on div "Спасибо!" at bounding box center [88, 145] width 78 height 6
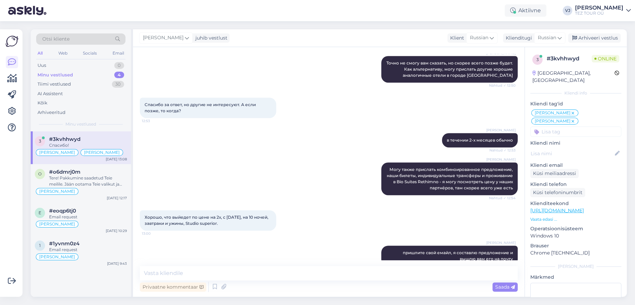
scroll to position [609, 0]
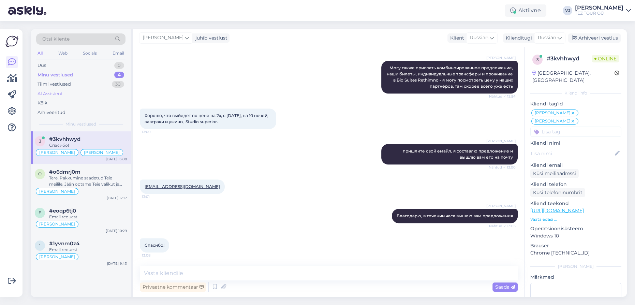
click at [83, 93] on div "AI Assistent" at bounding box center [80, 94] width 89 height 10
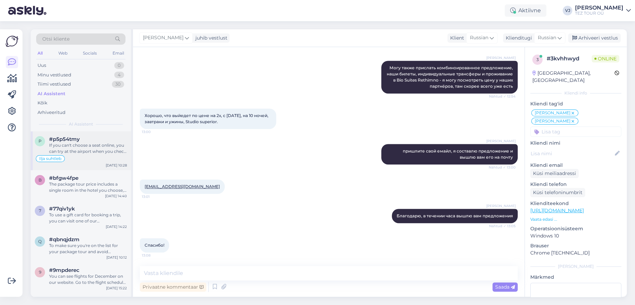
click at [80, 147] on div "If you can't choose a seat online, you can try at the airport when you check in…" at bounding box center [88, 148] width 78 height 12
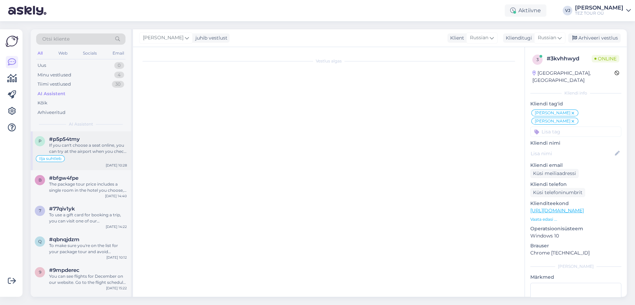
scroll to position [236, 0]
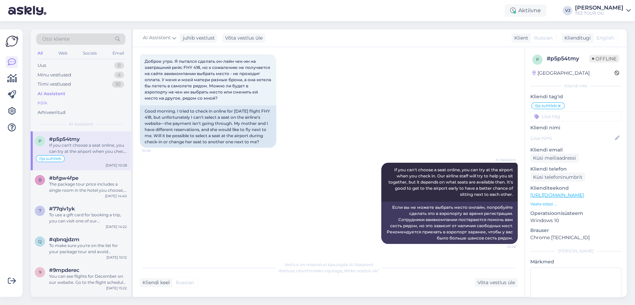
click at [62, 102] on div "Kõik" at bounding box center [80, 103] width 89 height 10
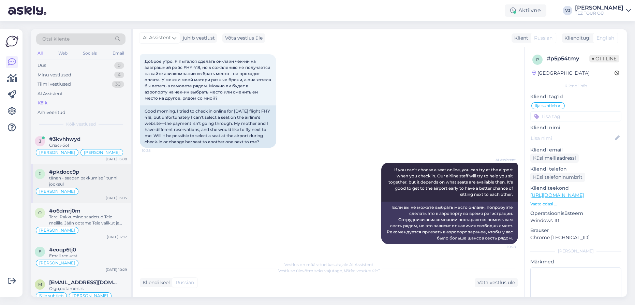
click at [103, 177] on div "tänan - saadan pakkumise 1 tunni jooksul" at bounding box center [88, 181] width 78 height 12
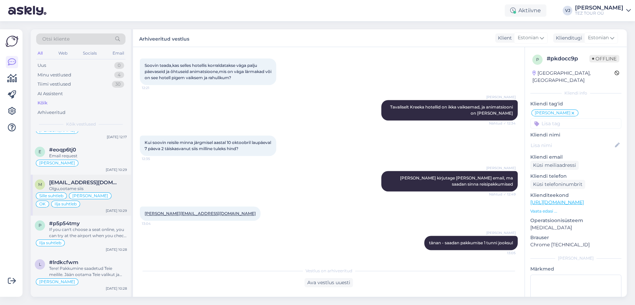
click at [104, 185] on div "Olgu,ootame siis" at bounding box center [88, 188] width 78 height 6
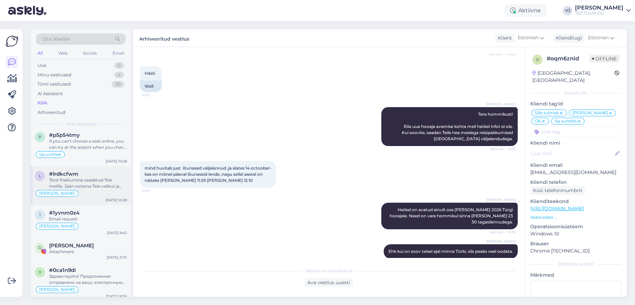
scroll to position [189, 0]
click at [75, 253] on div "D [PERSON_NAME] Attachment [DATE] 21:31" at bounding box center [81, 249] width 100 height 25
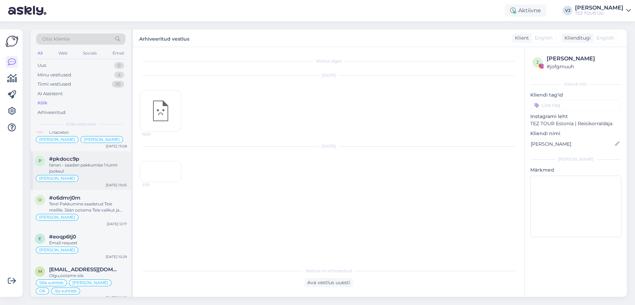
scroll to position [0, 0]
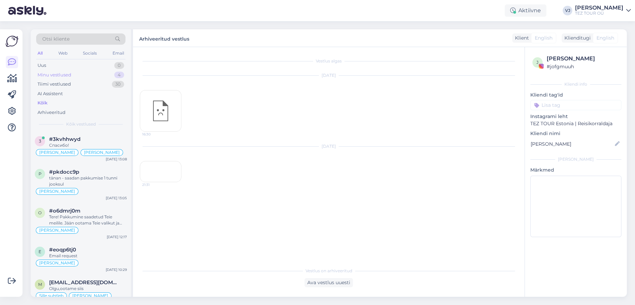
click at [99, 73] on div "Minu vestlused 4" at bounding box center [80, 75] width 89 height 10
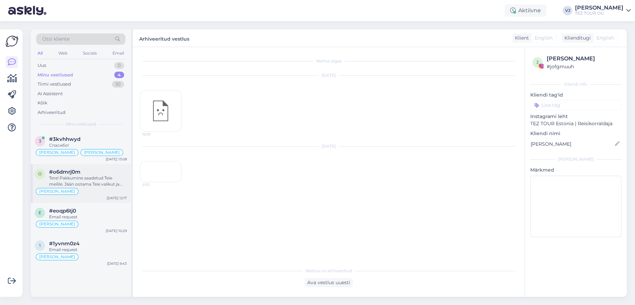
click at [102, 180] on div "Tere! Pakkumine saadetud Teie meilile. Jään ootama Teie valikut ja broneerimiss…" at bounding box center [88, 181] width 78 height 12
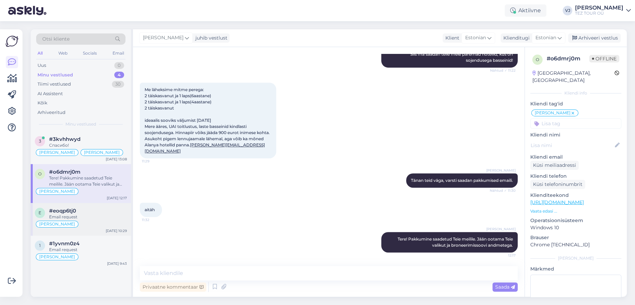
click at [100, 216] on div "Email request" at bounding box center [88, 217] width 78 height 6
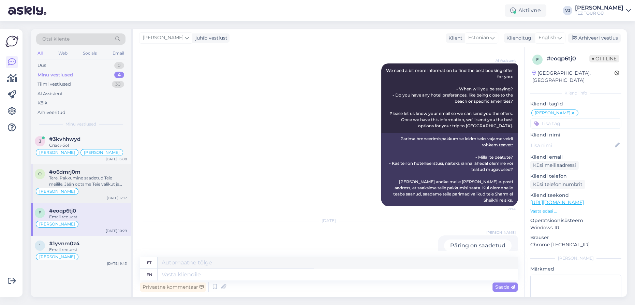
click at [105, 174] on div "#o6dmrj0m Tere! Pakkumine saadetud Teie meilile. Jään ootama Teie valikut ja br…" at bounding box center [88, 178] width 78 height 18
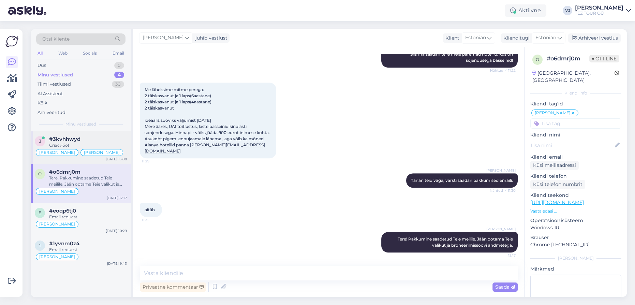
click at [101, 139] on div "#3kvhhwyd" at bounding box center [88, 139] width 78 height 6
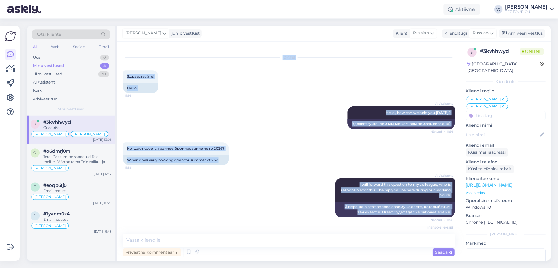
scroll to position [0, 0]
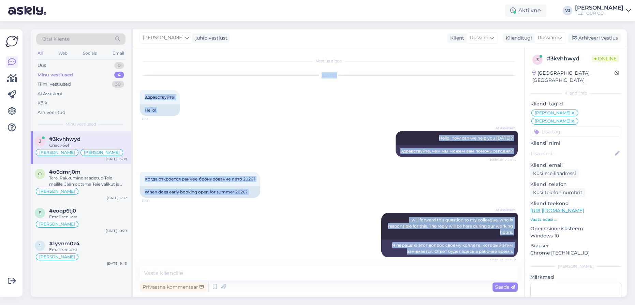
drag, startPoint x: 175, startPoint y: 251, endPoint x: 160, endPoint y: 75, distance: 176.5
click at [160, 75] on div "Vestlus algas [DATE] Здравствуйте! 11:56 Hello! AI Assistent Hello, how can we …" at bounding box center [332, 157] width 384 height 206
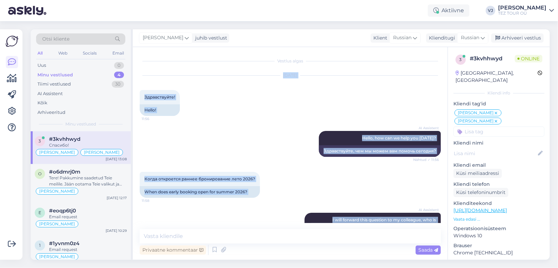
copy div "Lor 69 3010 Ipsumdolorsi! 63:07 Ametc! AD Elitseddo Eiusm, tem inc ut labo etd …"
click at [216, 254] on icon at bounding box center [215, 250] width 8 height 10
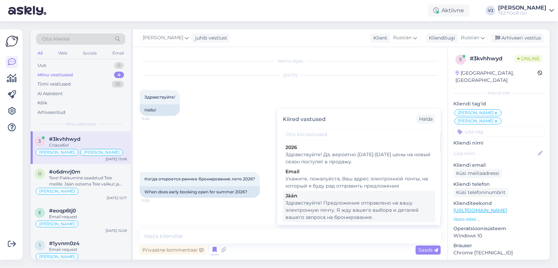
click at [392, 207] on div "Здравствуйте! Предложение отправлено на вашу электронную почту. Я жду вашего вы…" at bounding box center [359, 209] width 147 height 21
type textarea "Здравствуйте! Предложение отправлено на вашу электронную почту. Я жду вашего вы…"
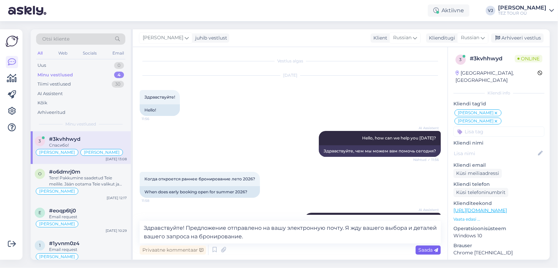
click at [425, 249] on span "Saada" at bounding box center [429, 250] width 20 height 6
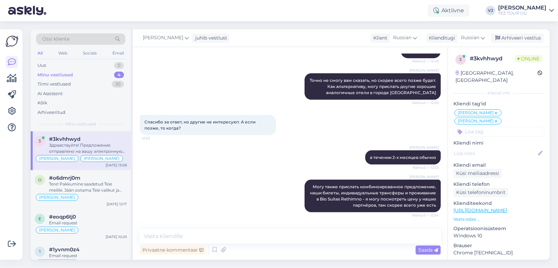
scroll to position [490, 0]
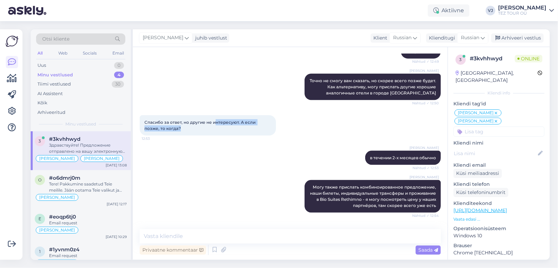
drag, startPoint x: 214, startPoint y: 126, endPoint x: 233, endPoint y: 108, distance: 26.3
click at [217, 123] on div "Спасибо за ответ, но другие не интересуют. А если позже, то когда? 12:53" at bounding box center [208, 125] width 136 height 20
